Goal: Task Accomplishment & Management: Manage account settings

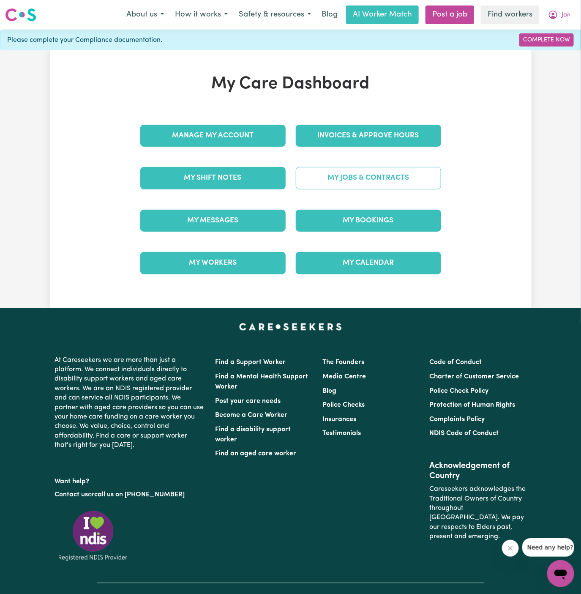
click at [389, 169] on link "My Jobs & Contracts" at bounding box center [368, 178] width 145 height 22
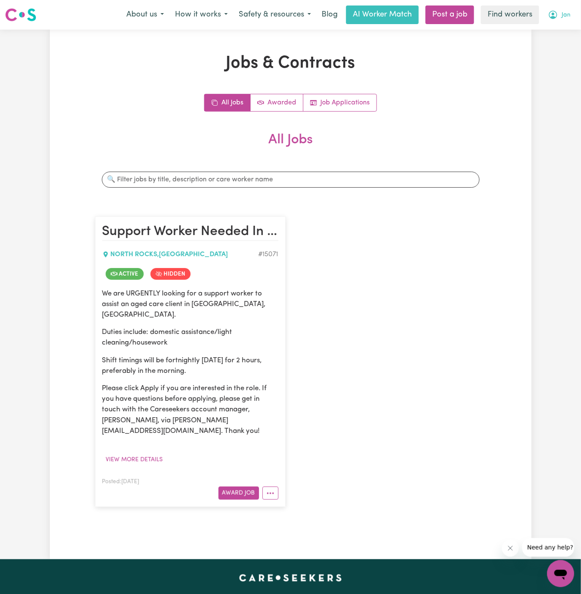
click at [562, 15] on span "Jan" at bounding box center [566, 15] width 9 height 9
click at [561, 45] on link "Logout" at bounding box center [542, 49] width 67 height 16
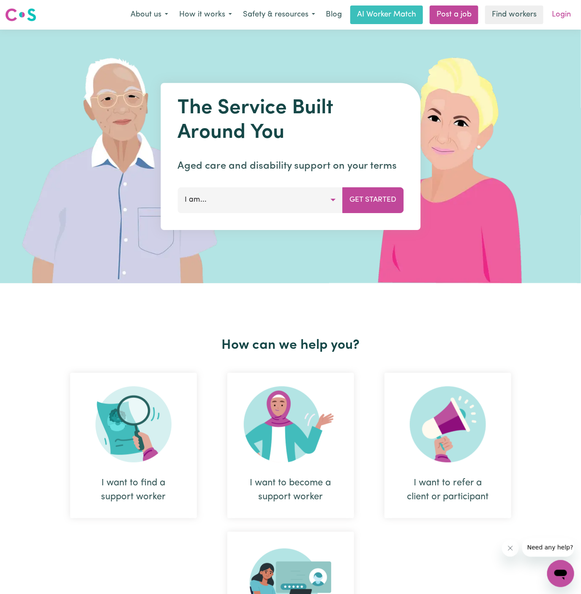
click at [564, 19] on link "Login" at bounding box center [561, 14] width 29 height 19
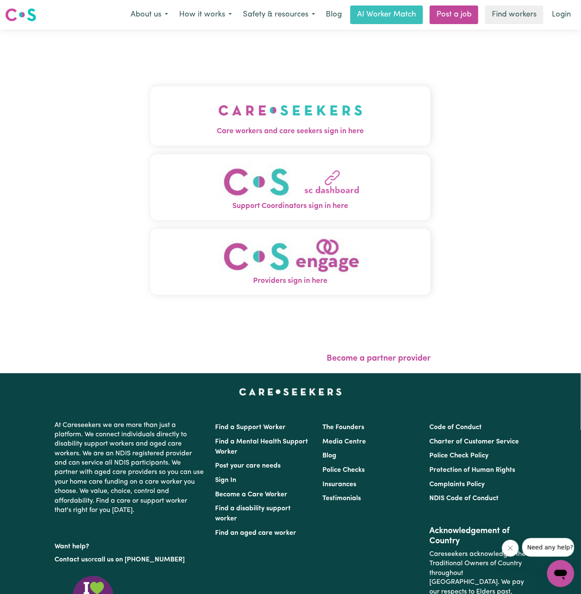
click at [337, 104] on button "Care workers and care seekers sign in here" at bounding box center [290, 115] width 281 height 59
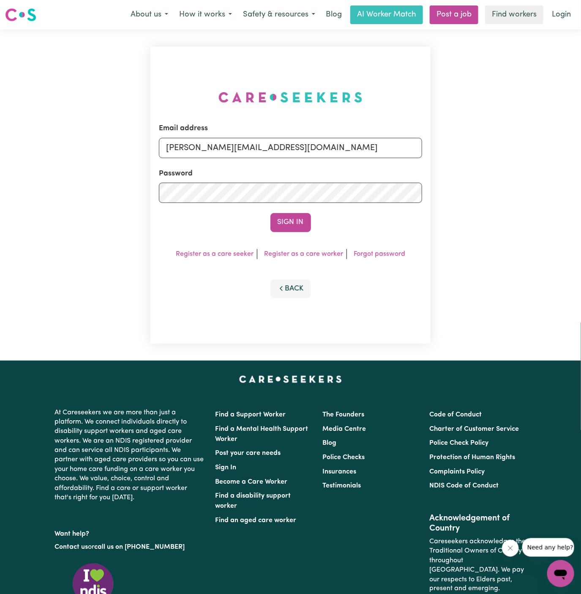
click at [369, 136] on div "Email address [PERSON_NAME][EMAIL_ADDRESS][DOMAIN_NAME]" at bounding box center [291, 140] width 264 height 35
click at [327, 151] on input "[PERSON_NAME][EMAIL_ADDRESS][DOMAIN_NAME]" at bounding box center [291, 148] width 264 height 20
drag, startPoint x: 207, startPoint y: 150, endPoint x: 573, endPoint y: 149, distance: 365.9
click at [573, 149] on div "Email address [EMAIL_ADDRESS][DOMAIN_NAME] Password Sign In Register as a care …" at bounding box center [290, 195] width 581 height 331
type input "[EMAIL_ADDRESS][DOMAIN_NAME]"
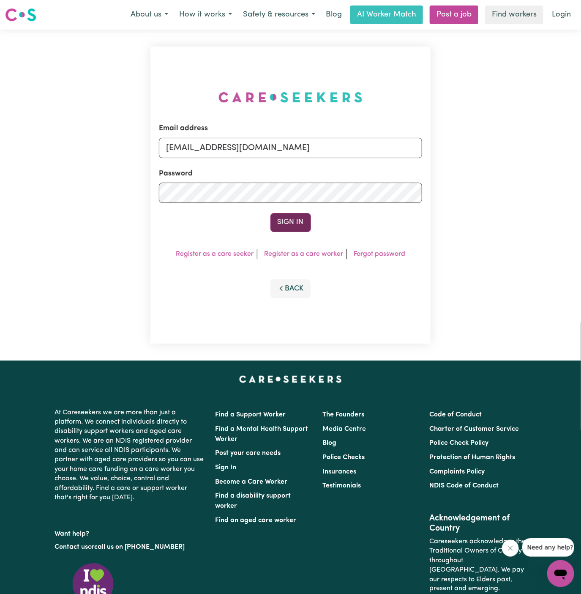
click at [297, 216] on button "Sign In" at bounding box center [290, 222] width 41 height 19
